Goal: Information Seeking & Learning: Learn about a topic

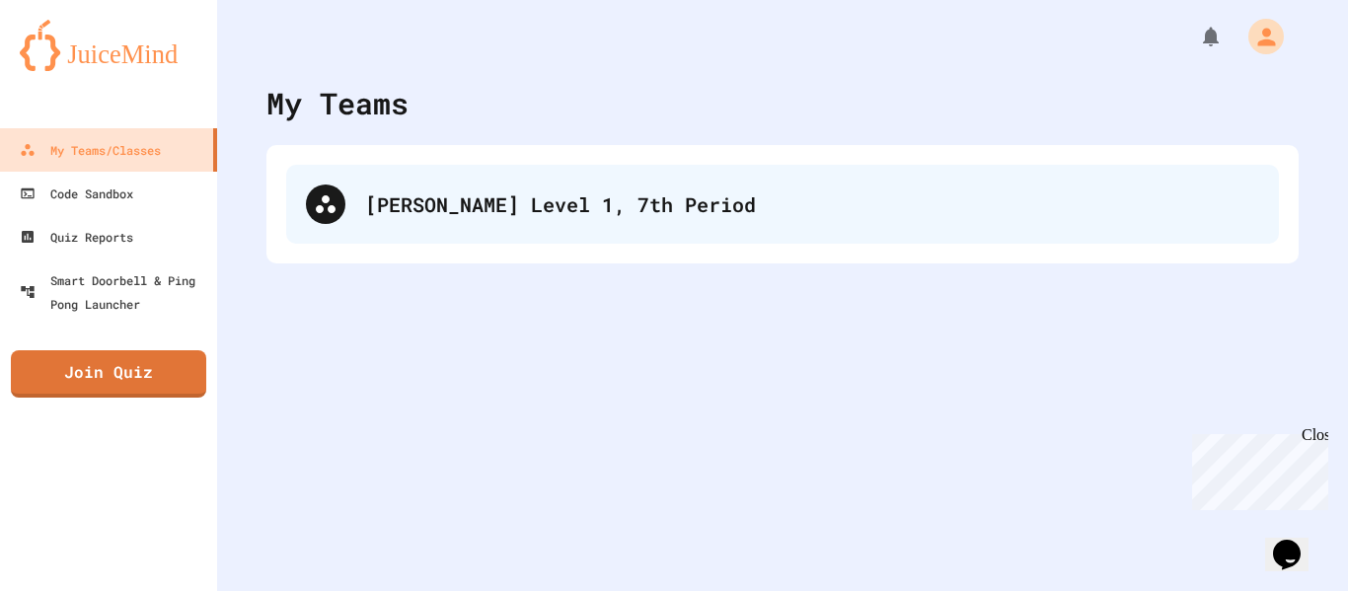
click at [337, 217] on div at bounding box center [325, 204] width 39 height 39
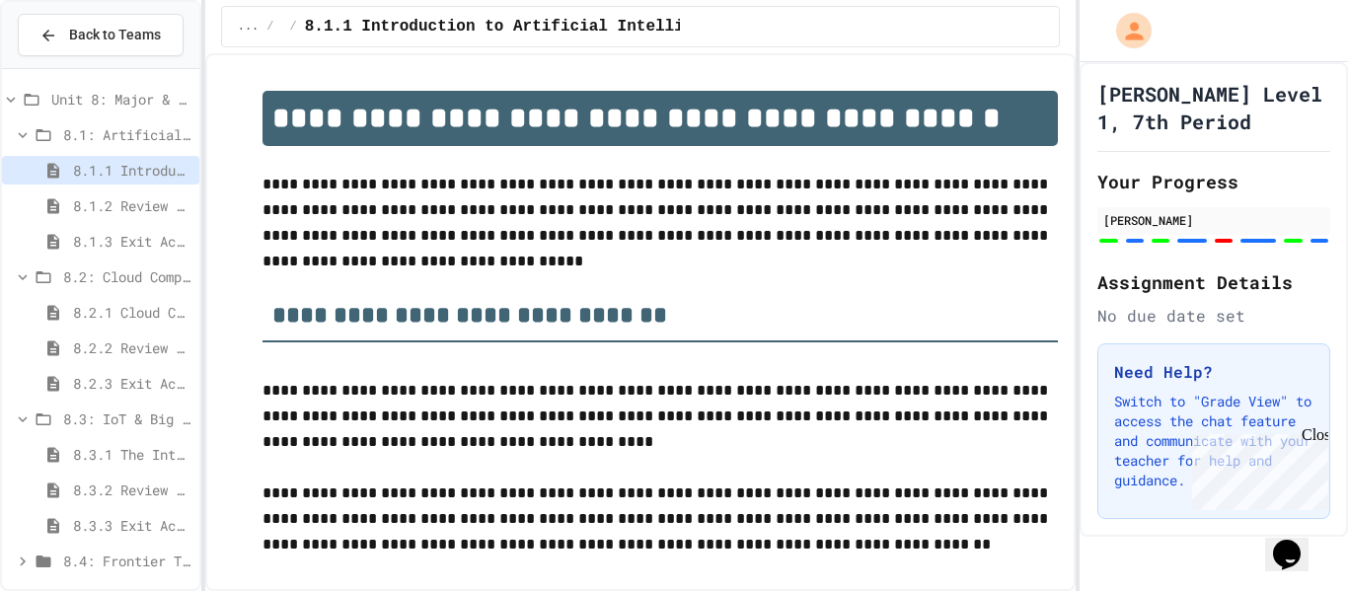
click at [118, 556] on span "8.4: Frontier Tech Spotlight" at bounding box center [127, 561] width 128 height 21
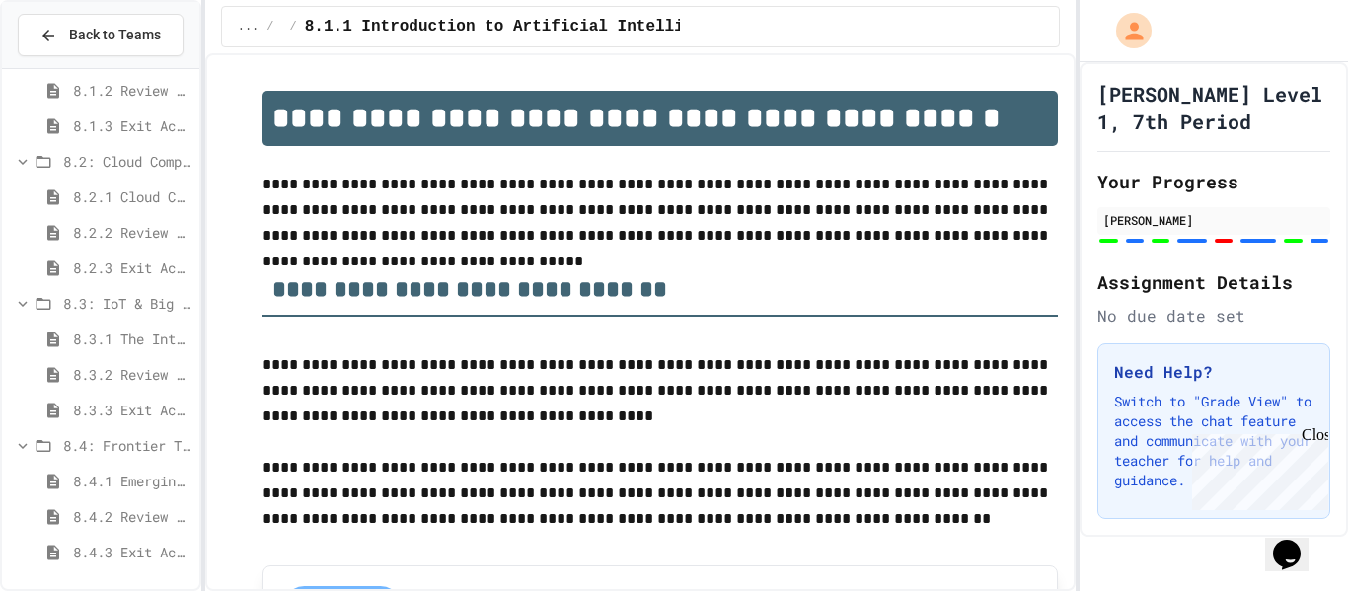
click at [136, 473] on span "8.4.1 Emerging Technologies: Shaping Our Digital Future" at bounding box center [132, 481] width 118 height 21
